Goal: Task Accomplishment & Management: Use online tool/utility

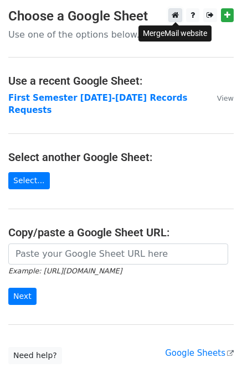
click at [173, 15] on icon at bounding box center [174, 15] width 7 height 8
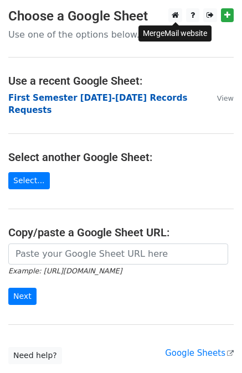
click at [113, 99] on strong "First Semester [DATE]-[DATE] Records Requests" at bounding box center [97, 104] width 179 height 23
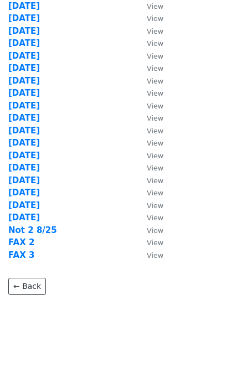
scroll to position [111, 0]
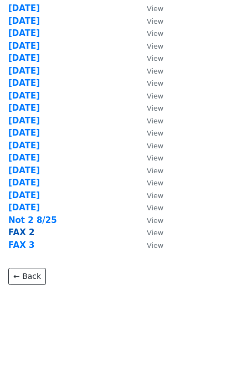
click at [19, 231] on strong "FAX 2" at bounding box center [21, 232] width 26 height 10
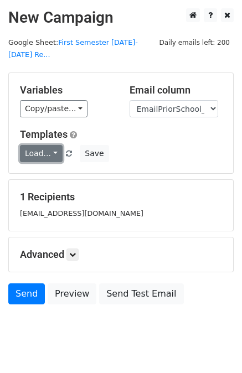
click at [40, 145] on link "Load..." at bounding box center [41, 153] width 43 height 17
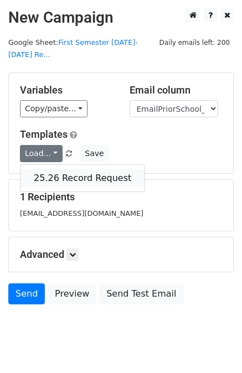
click at [79, 169] on link "25.26 Record Request" at bounding box center [82, 178] width 124 height 18
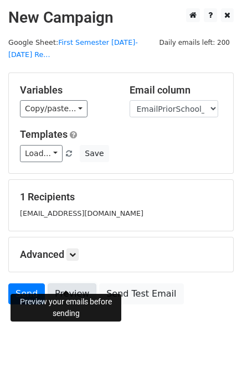
click at [62, 283] on link "Preview" at bounding box center [72, 293] width 49 height 21
click at [24, 283] on link "Send" at bounding box center [26, 293] width 36 height 21
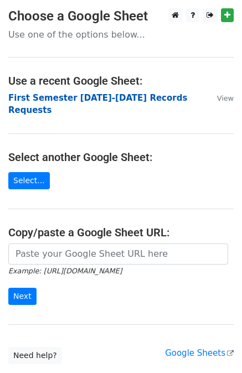
click at [123, 98] on strong "First Semester [DATE]-[DATE] Records Requests" at bounding box center [97, 104] width 179 height 23
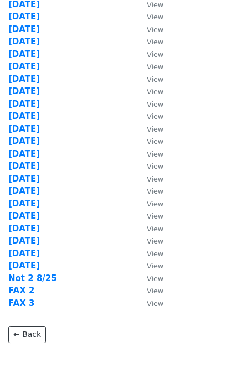
scroll to position [111, 0]
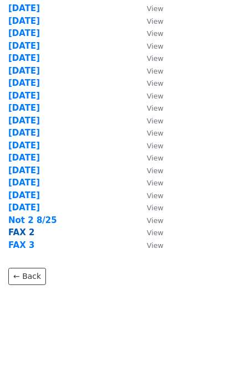
click at [22, 233] on strong "FAX 2" at bounding box center [21, 232] width 26 height 10
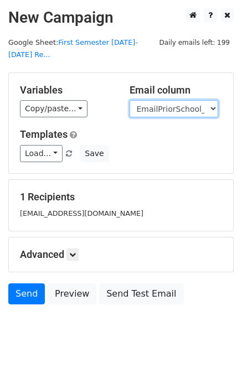
click at [191, 100] on select "User ID Last Name First Name Start Year Enrollment Date Birthday_Age Reported G…" at bounding box center [173, 108] width 88 height 17
select select "FaxPriorSchool1_2021"
click at [129, 100] on select "User ID Last Name First Name Start Year Enrollment Date Birthday_Age Reported G…" at bounding box center [173, 108] width 88 height 17
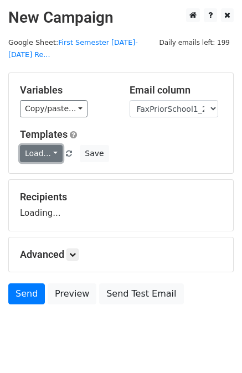
click at [41, 145] on link "Load..." at bounding box center [41, 153] width 43 height 17
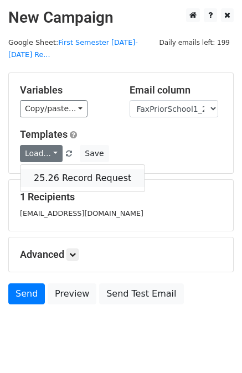
click at [64, 169] on link "25.26 Record Request" at bounding box center [82, 178] width 124 height 18
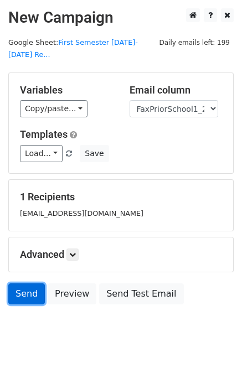
click at [27, 283] on link "Send" at bounding box center [26, 293] width 36 height 21
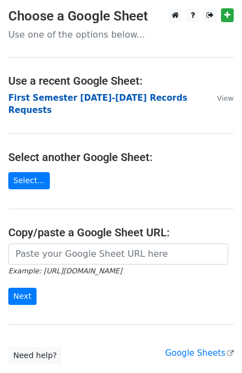
click at [108, 95] on strong "First Semester [DATE]-[DATE] Records Requests" at bounding box center [97, 104] width 179 height 23
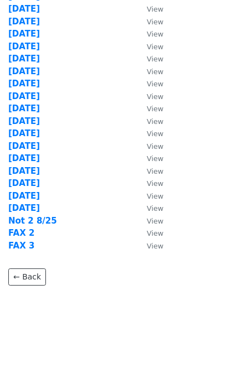
scroll to position [111, 0]
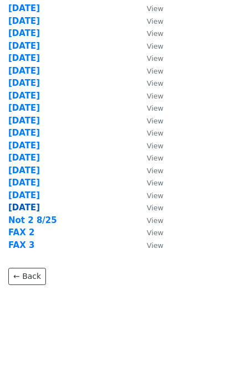
click at [23, 205] on strong "8/25/25" at bounding box center [24, 207] width 32 height 10
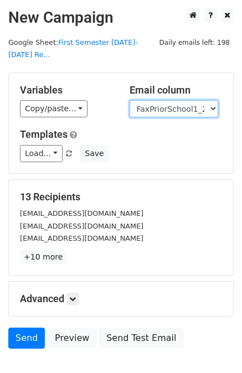
click at [195, 100] on select "User ID Last Name First Name Start Year Enrollment Date Birthday_Age Reported G…" at bounding box center [173, 108] width 88 height 17
select select "EmailPriorSchool_2021"
click at [129, 100] on select "User ID Last Name First Name Start Year Enrollment Date Birthday_Age Reported G…" at bounding box center [173, 108] width 88 height 17
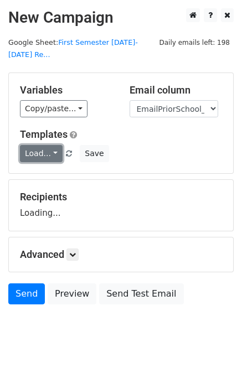
click at [36, 145] on link "Load..." at bounding box center [41, 153] width 43 height 17
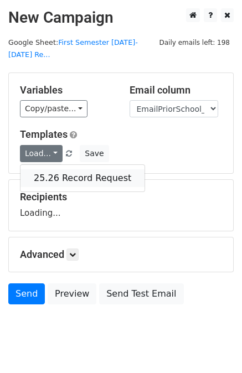
click at [51, 169] on link "25.26 Record Request" at bounding box center [82, 178] width 124 height 18
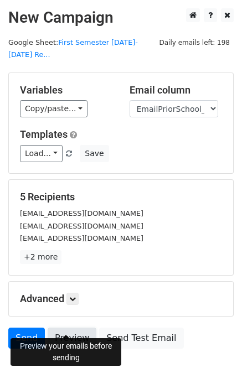
click at [71, 327] on link "Preview" at bounding box center [72, 337] width 49 height 21
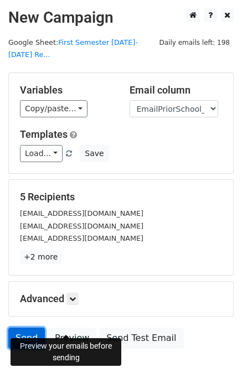
click at [21, 327] on link "Send" at bounding box center [26, 337] width 36 height 21
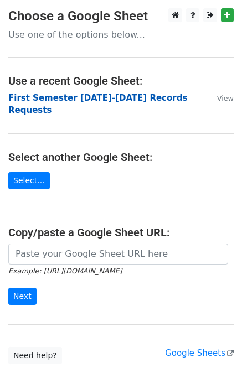
click at [115, 95] on strong "First Semester [DATE]-[DATE] Records Requests" at bounding box center [97, 104] width 179 height 23
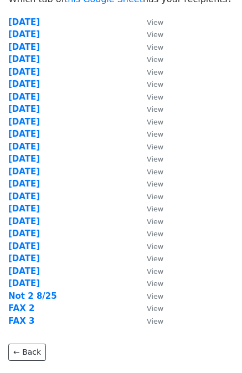
scroll to position [111, 0]
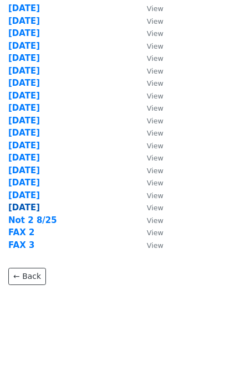
click at [20, 208] on strong "8/25/25" at bounding box center [24, 207] width 32 height 10
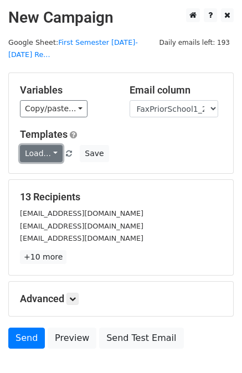
click at [45, 145] on link "Load..." at bounding box center [41, 153] width 43 height 17
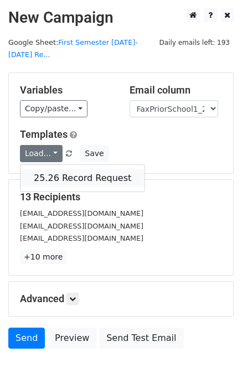
click at [58, 169] on link "25.26 Record Request" at bounding box center [82, 178] width 124 height 18
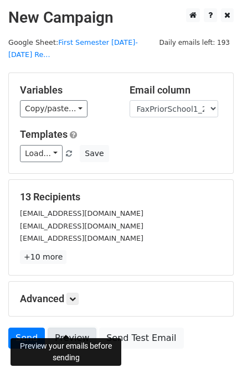
click at [67, 327] on link "Preview" at bounding box center [72, 337] width 49 height 21
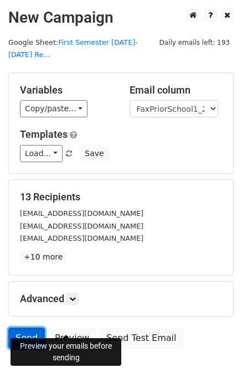
click at [25, 327] on link "Send" at bounding box center [26, 337] width 36 height 21
